Goal: Task Accomplishment & Management: Use online tool/utility

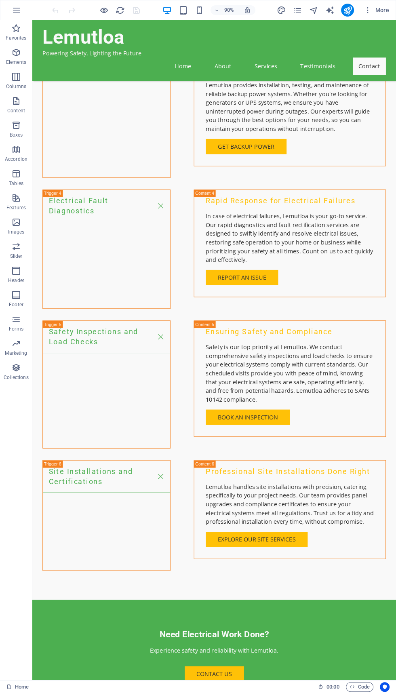
scroll to position [1852, 0]
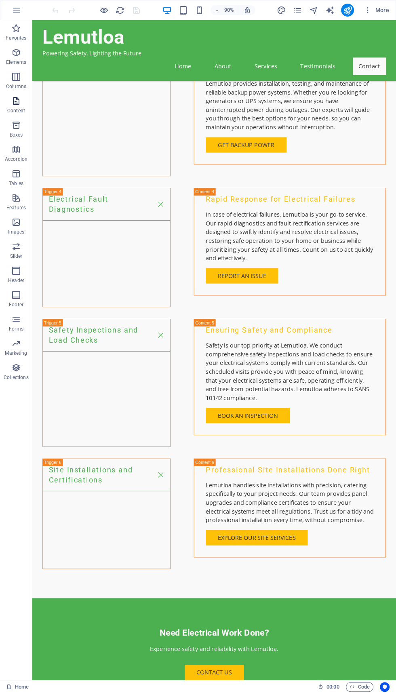
click at [12, 103] on icon "button" at bounding box center [16, 101] width 10 height 10
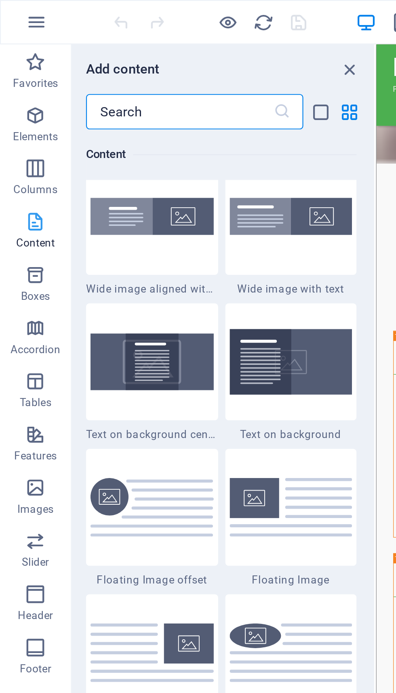
scroll to position [1622, 0]
click at [15, 84] on p "Columns" at bounding box center [16, 86] width 20 height 6
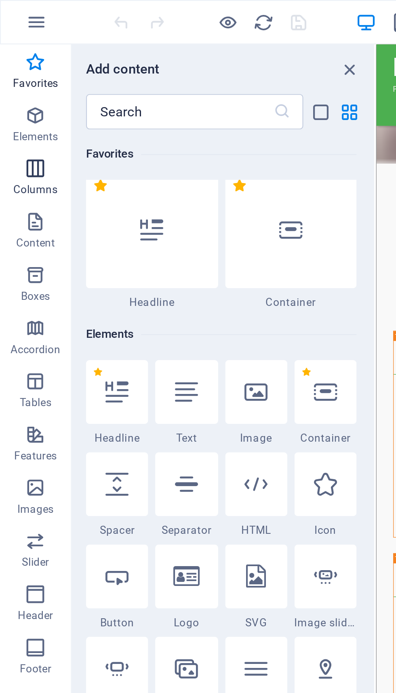
scroll to position [0, 0]
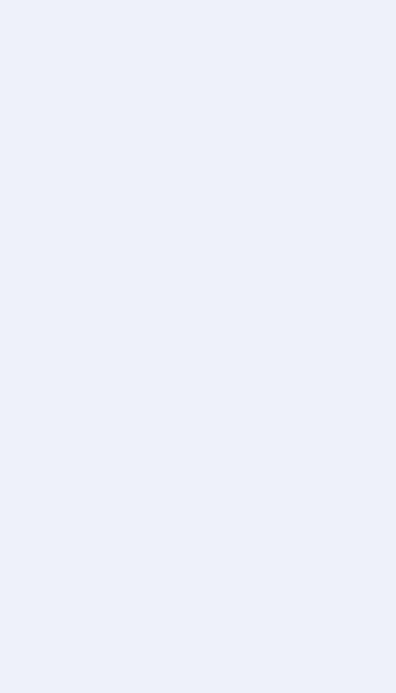
click at [249, 428] on div at bounding box center [198, 346] width 396 height 693
click at [291, 472] on div at bounding box center [198, 346] width 396 height 693
